Goal: Task Accomplishment & Management: Complete application form

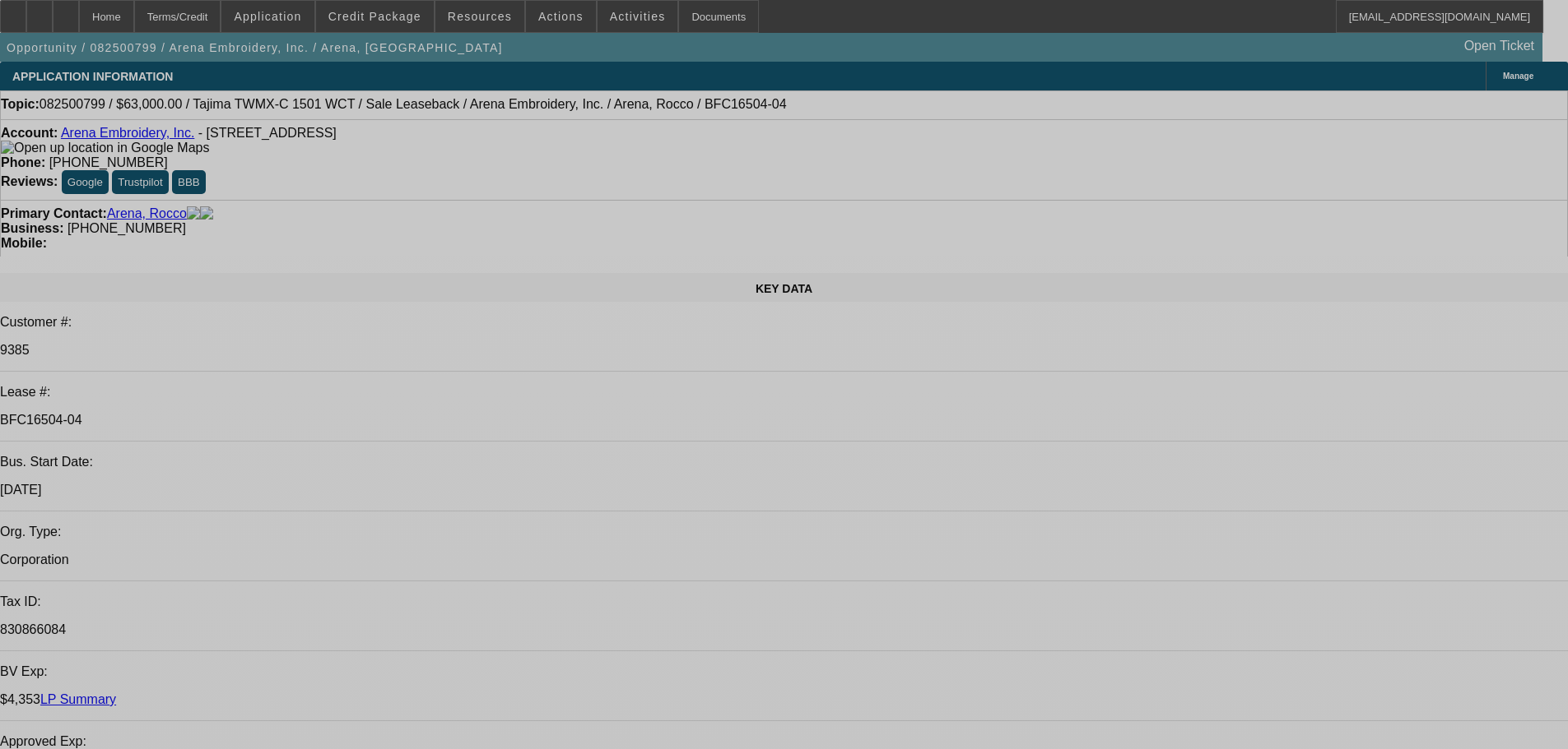
select select "0"
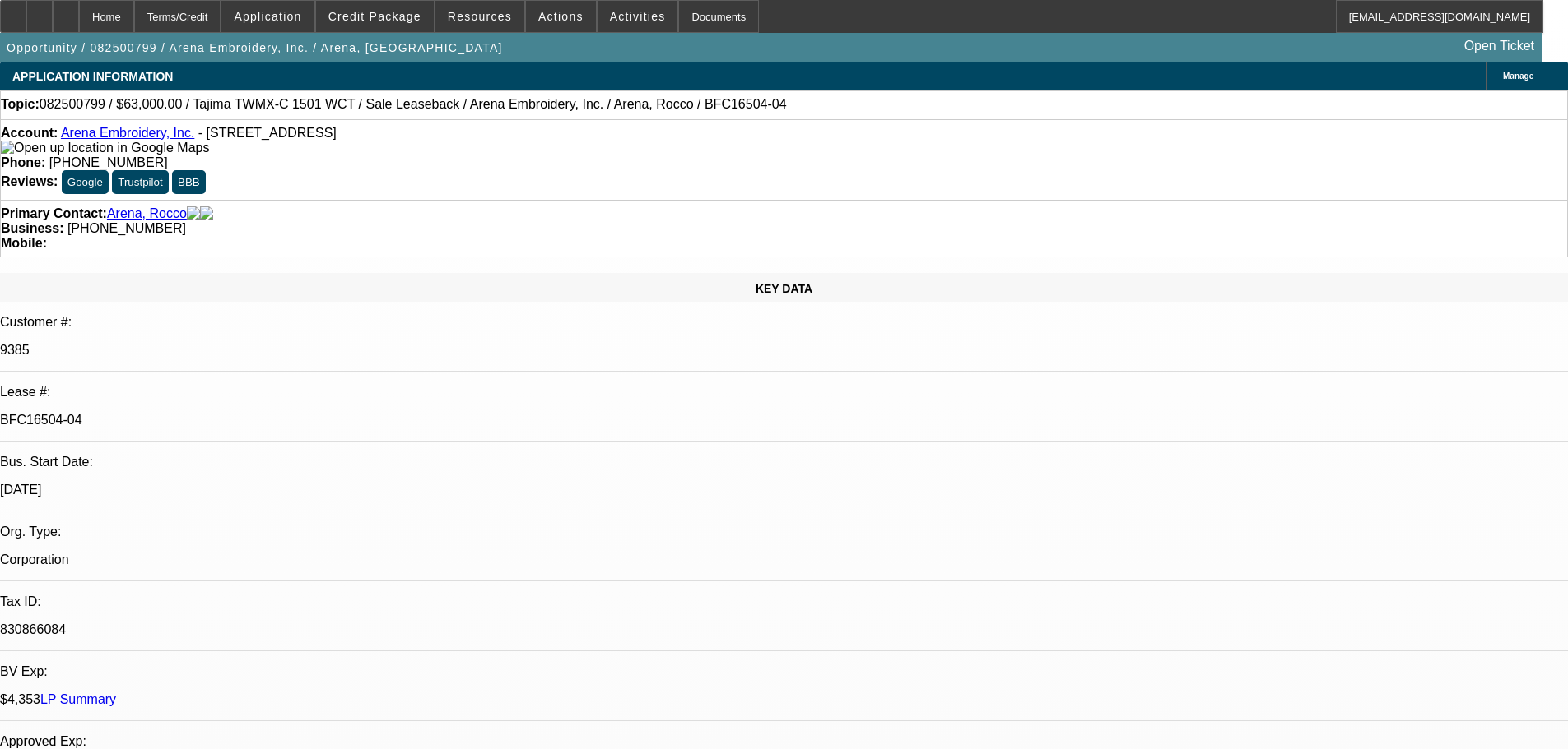
select select "2"
select select "0.1"
select select "4"
select select "0"
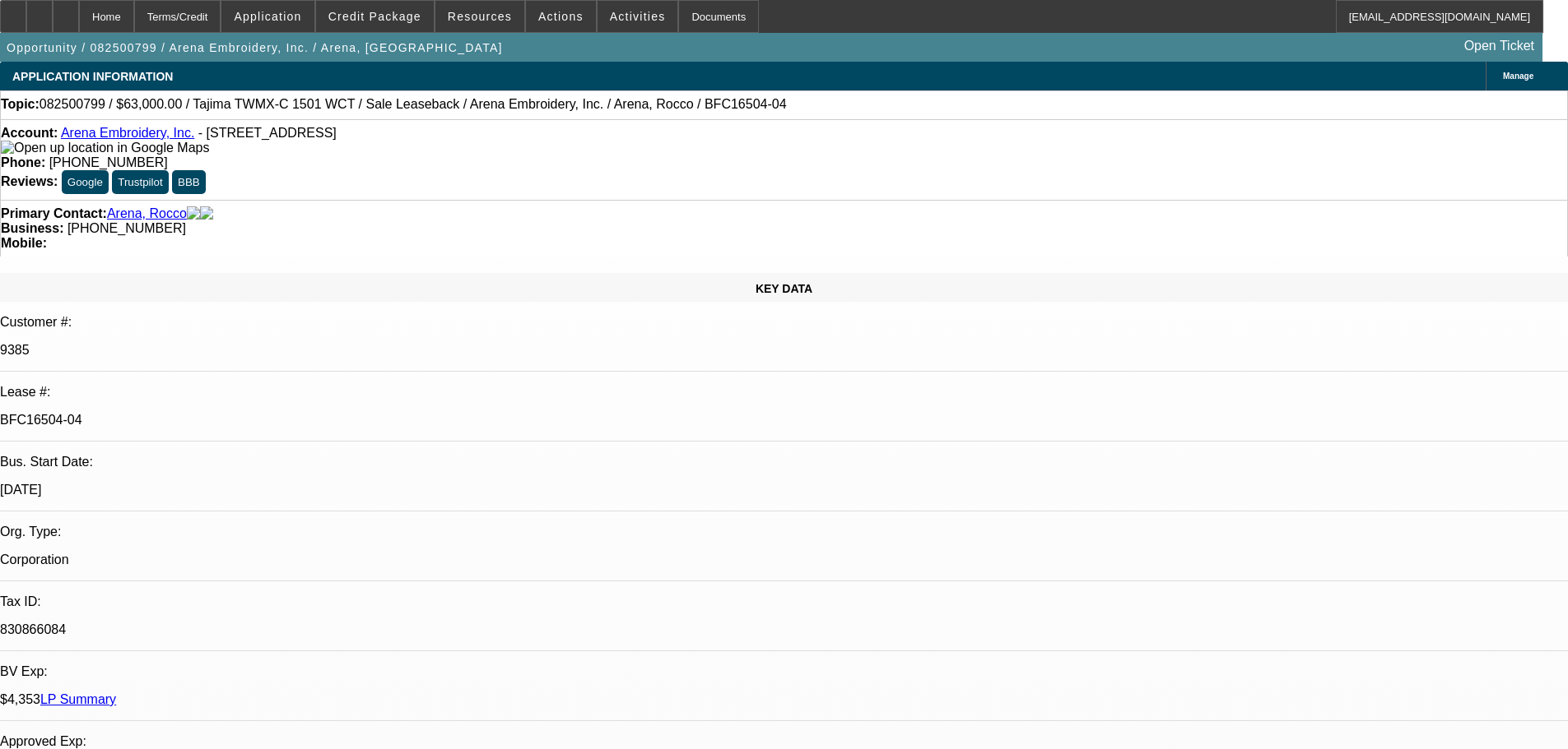
select select "2"
select select "0.1"
select select "4"
select select "0"
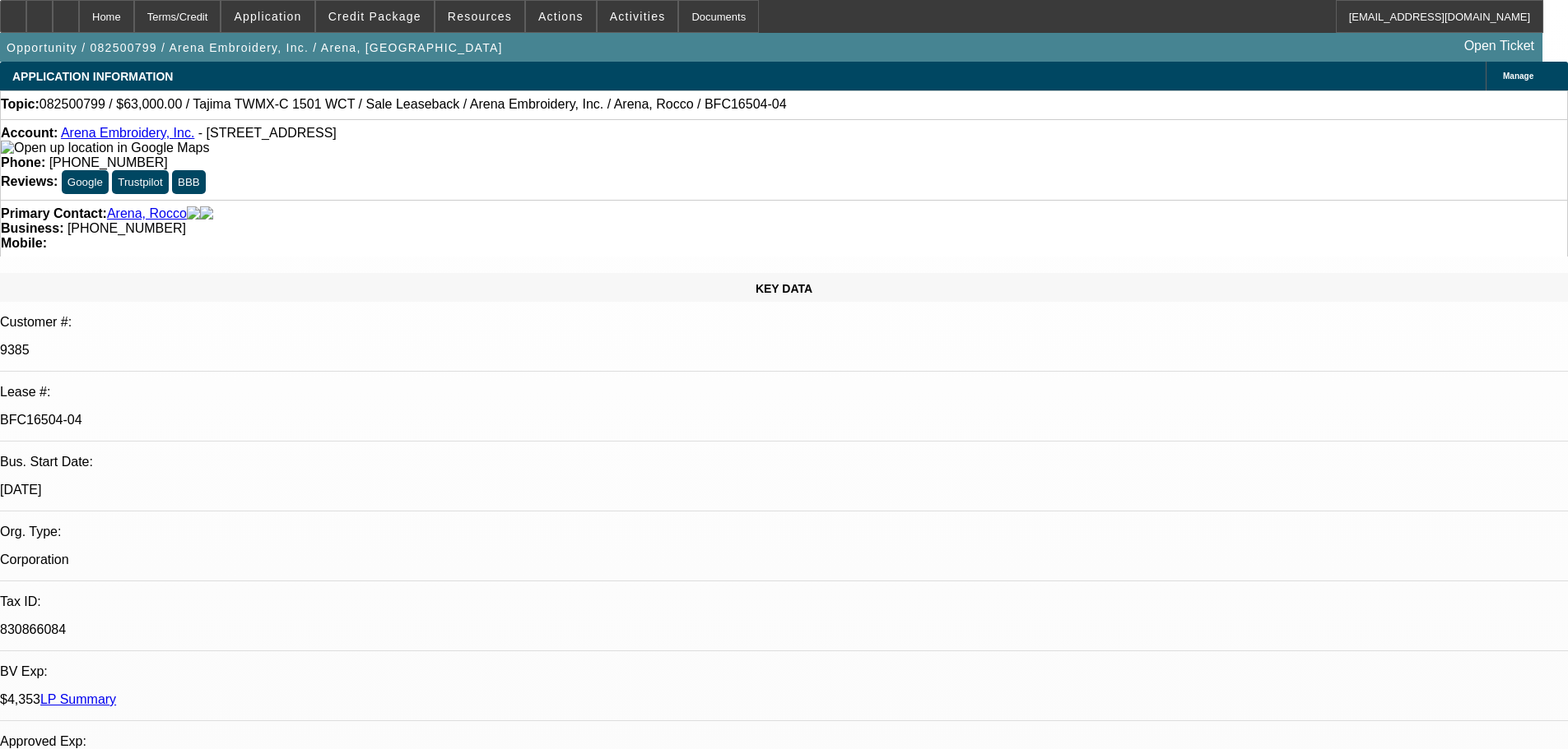
select select "2"
select select "0.1"
select select "4"
select select "0"
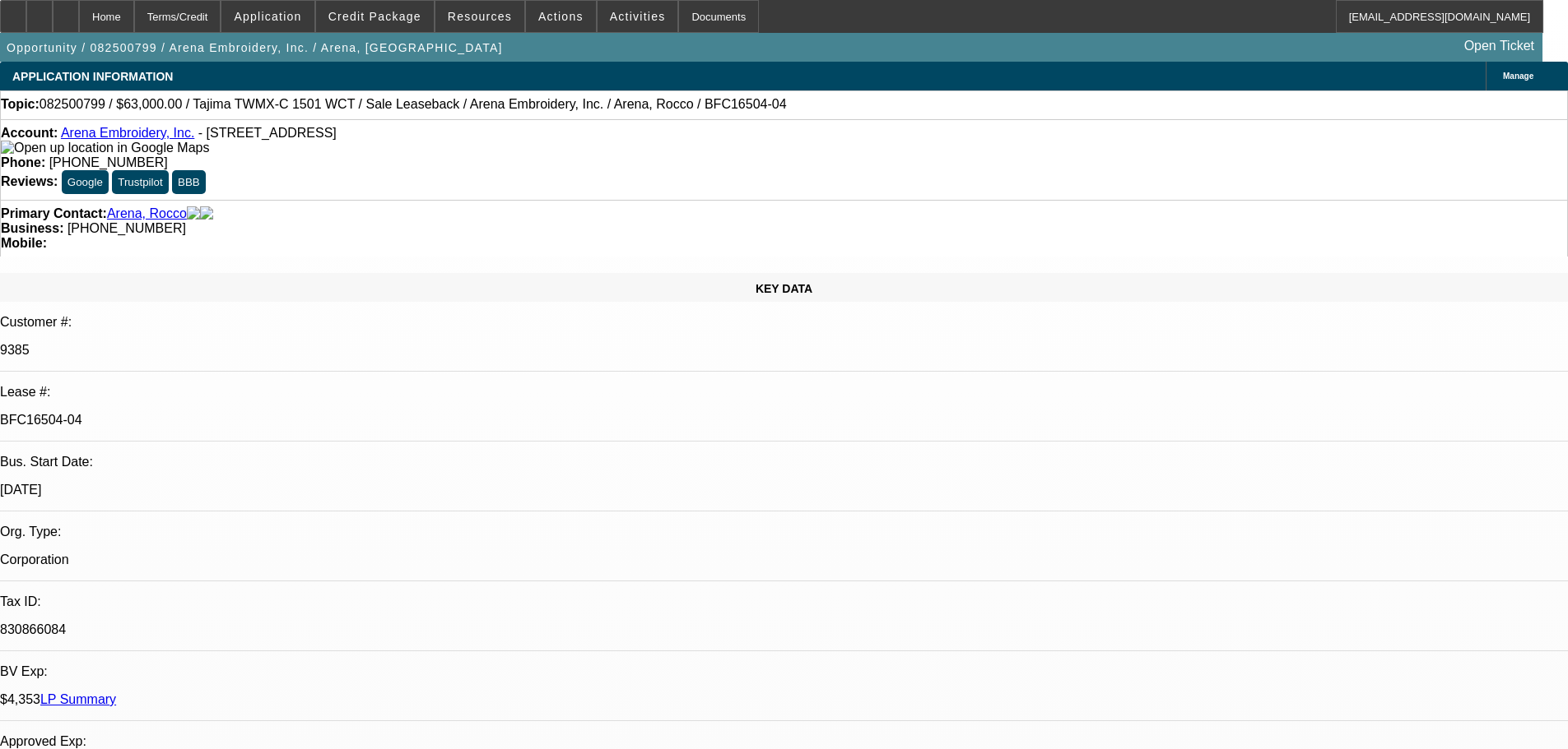
select select "2"
select select "0.1"
select select "4"
click at [688, 10] on div "Documents" at bounding box center [718, 16] width 81 height 33
